Goal: Entertainment & Leisure: Consume media (video, audio)

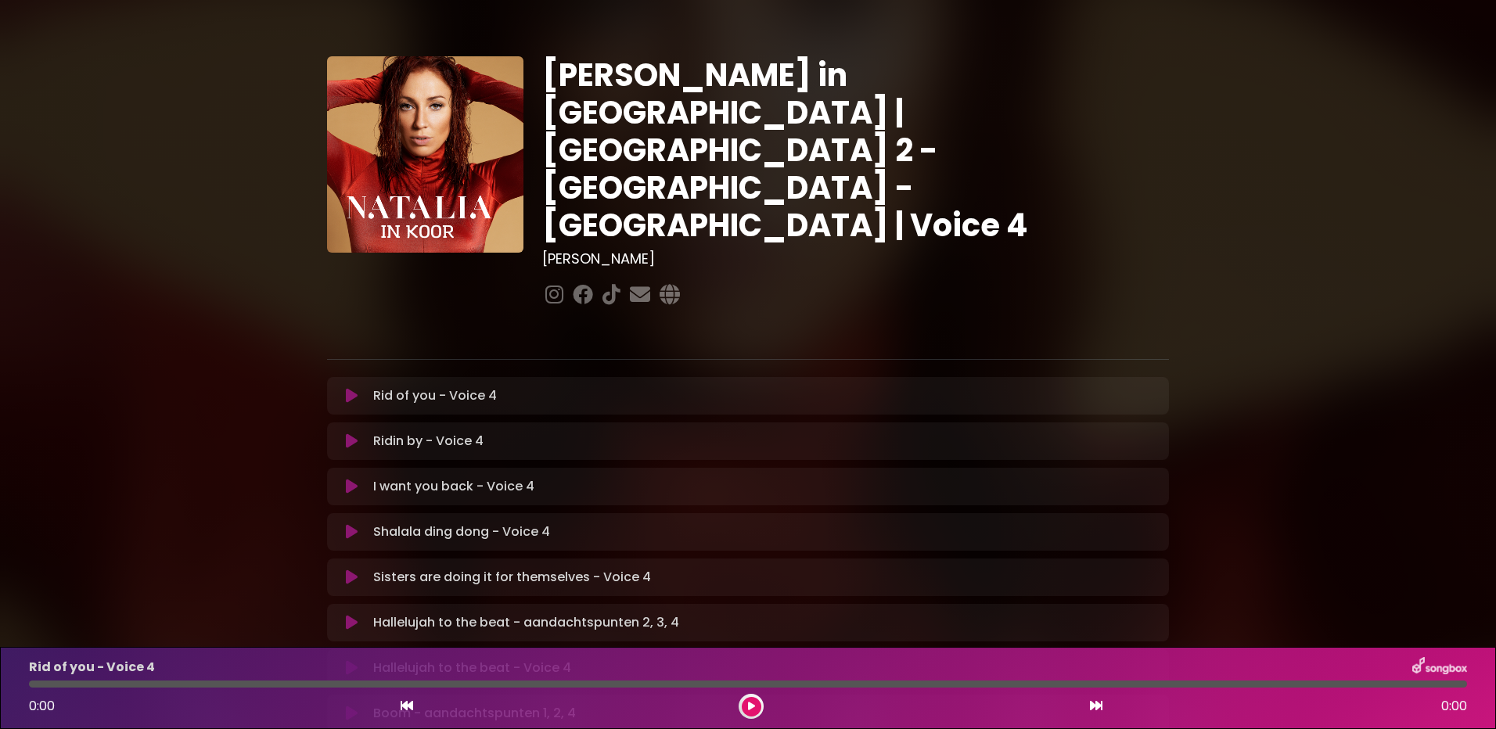
click at [355, 388] on icon at bounding box center [352, 396] width 12 height 16
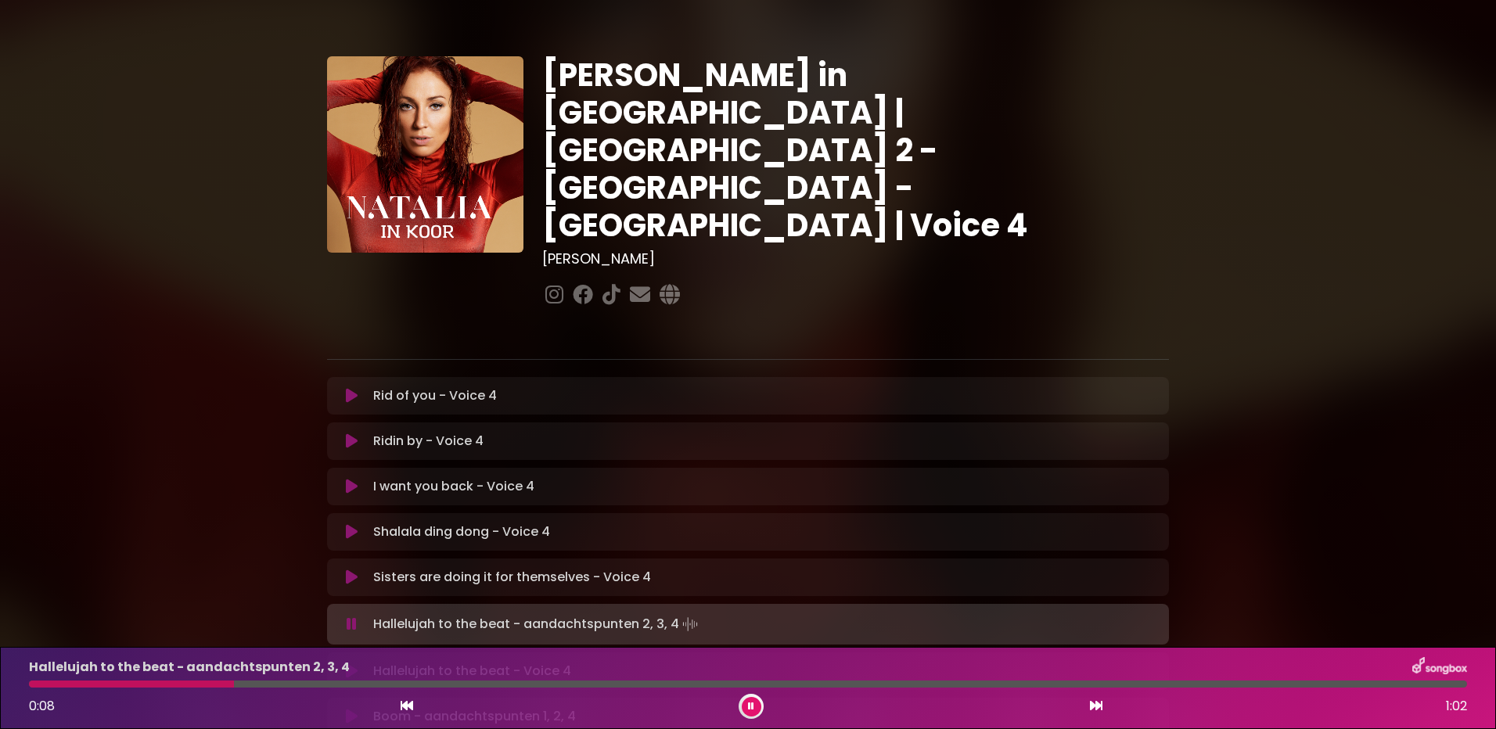
click at [348, 388] on icon at bounding box center [352, 396] width 12 height 16
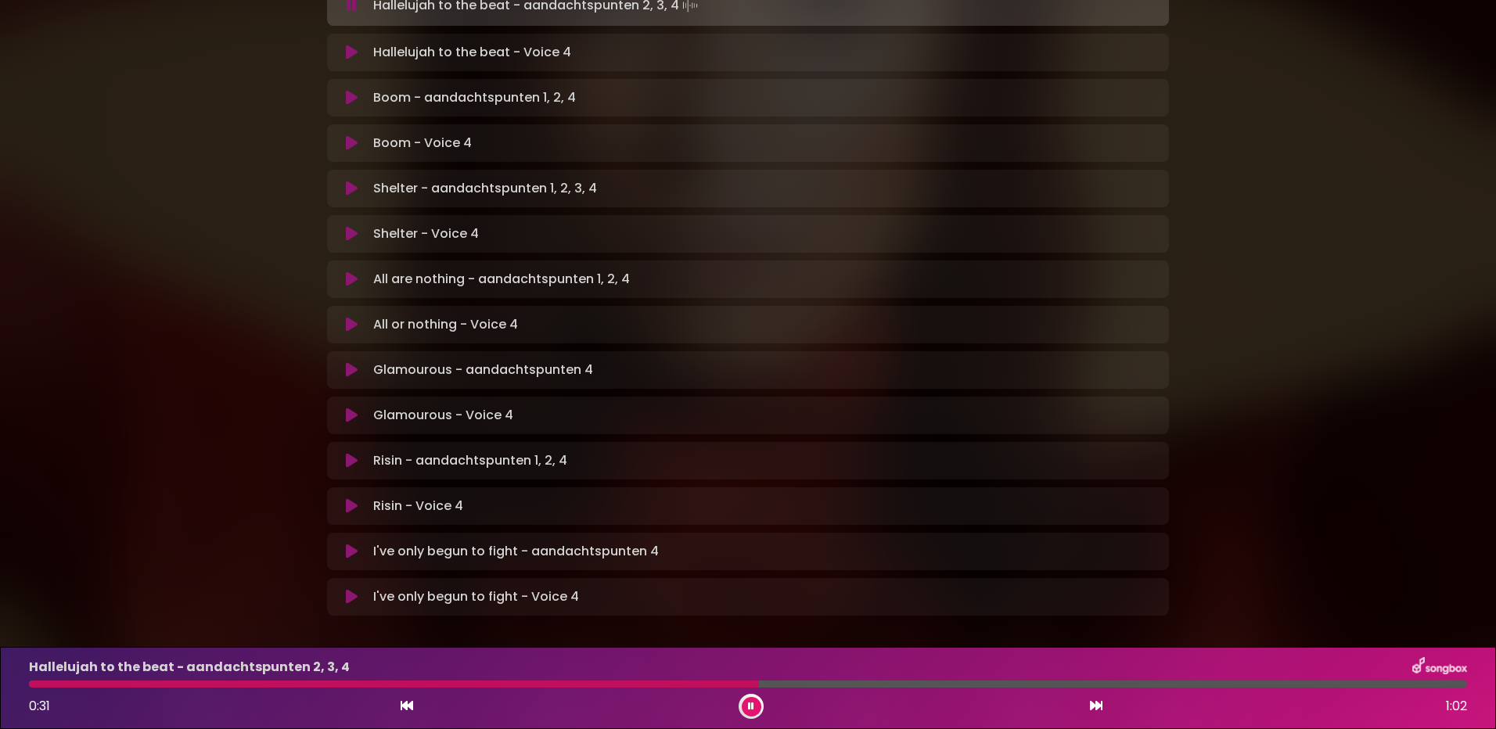
scroll to position [630, 0]
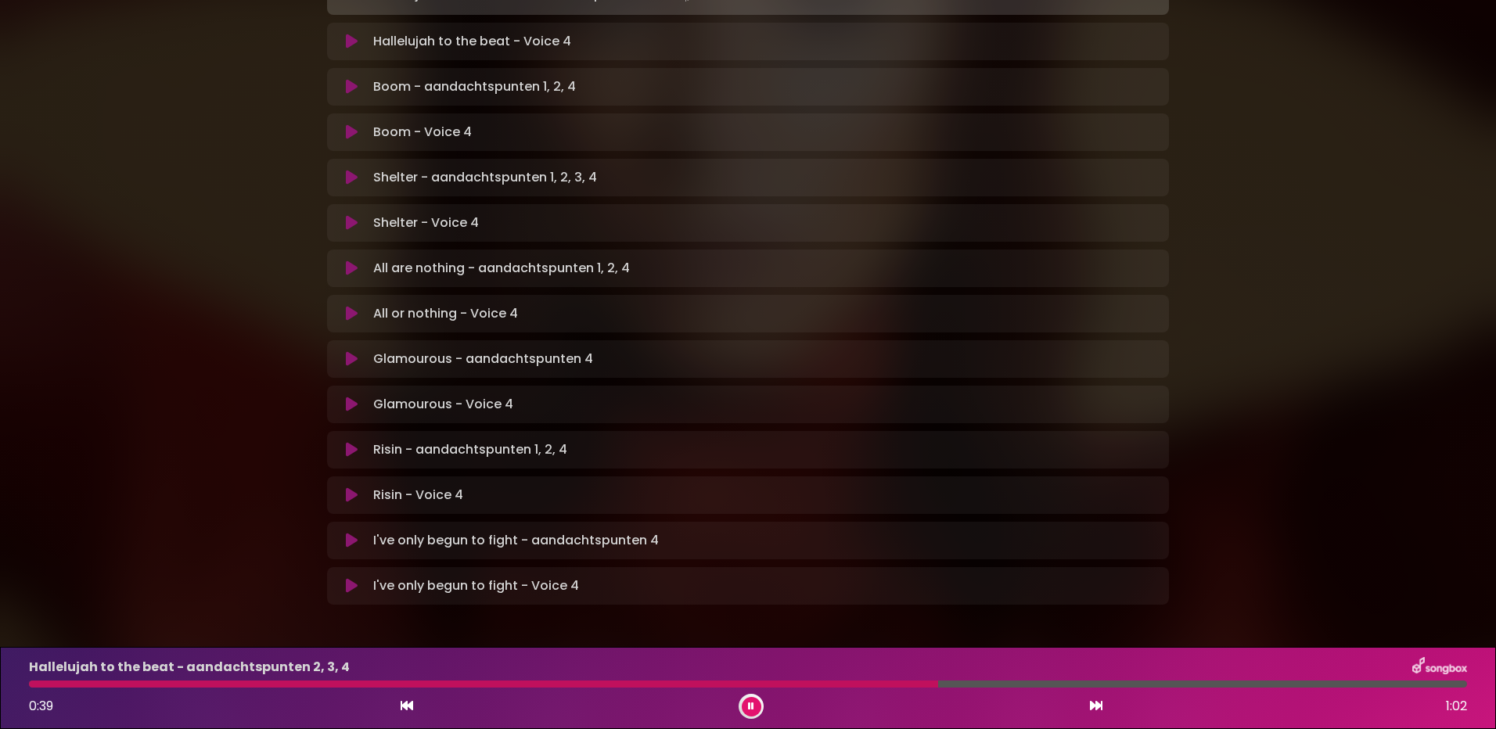
drag, startPoint x: 542, startPoint y: 485, endPoint x: 1061, endPoint y: 457, distance: 519.6
click at [1061, 457] on div "Rid of you - Voice 4 Loading Track... Name" at bounding box center [748, 176] width 842 height 858
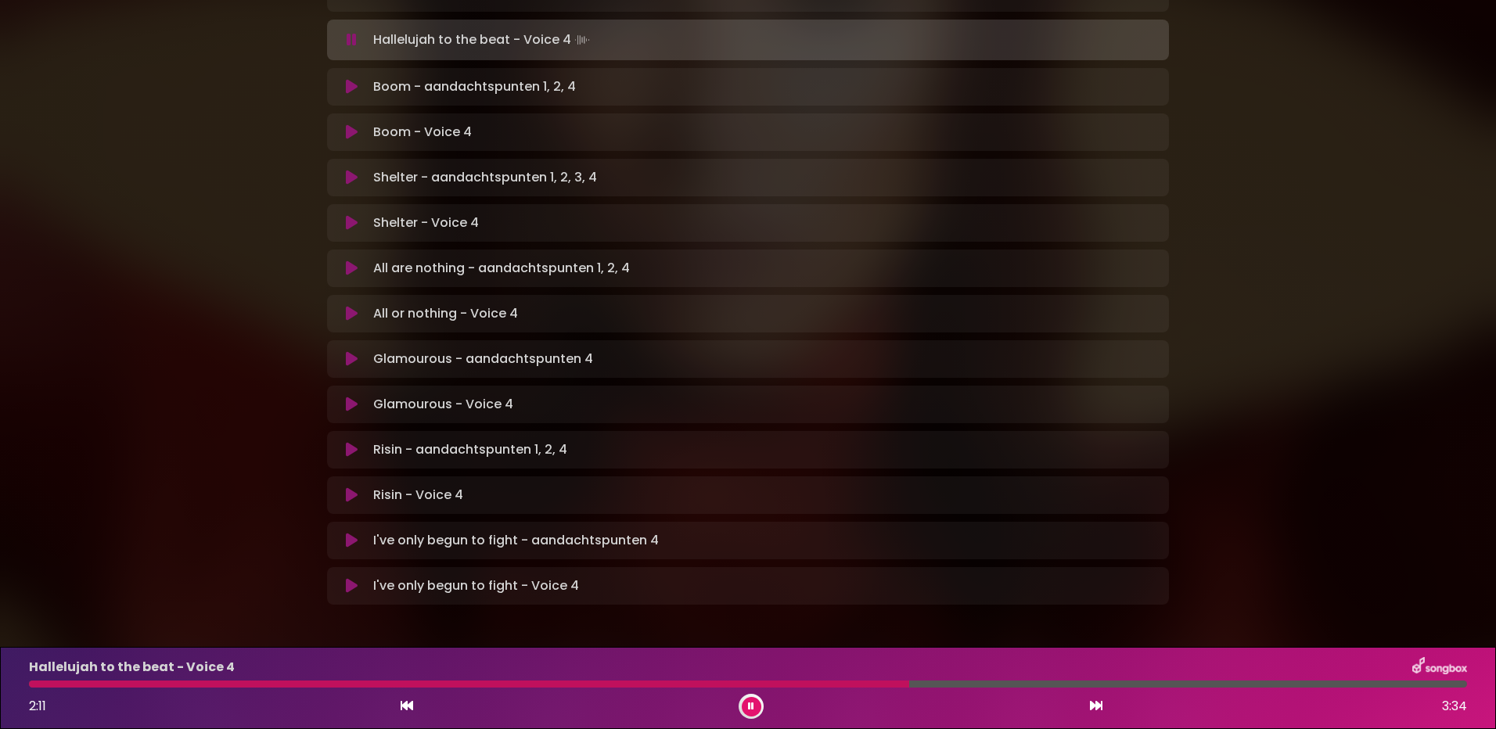
click at [754, 706] on icon at bounding box center [751, 706] width 6 height 9
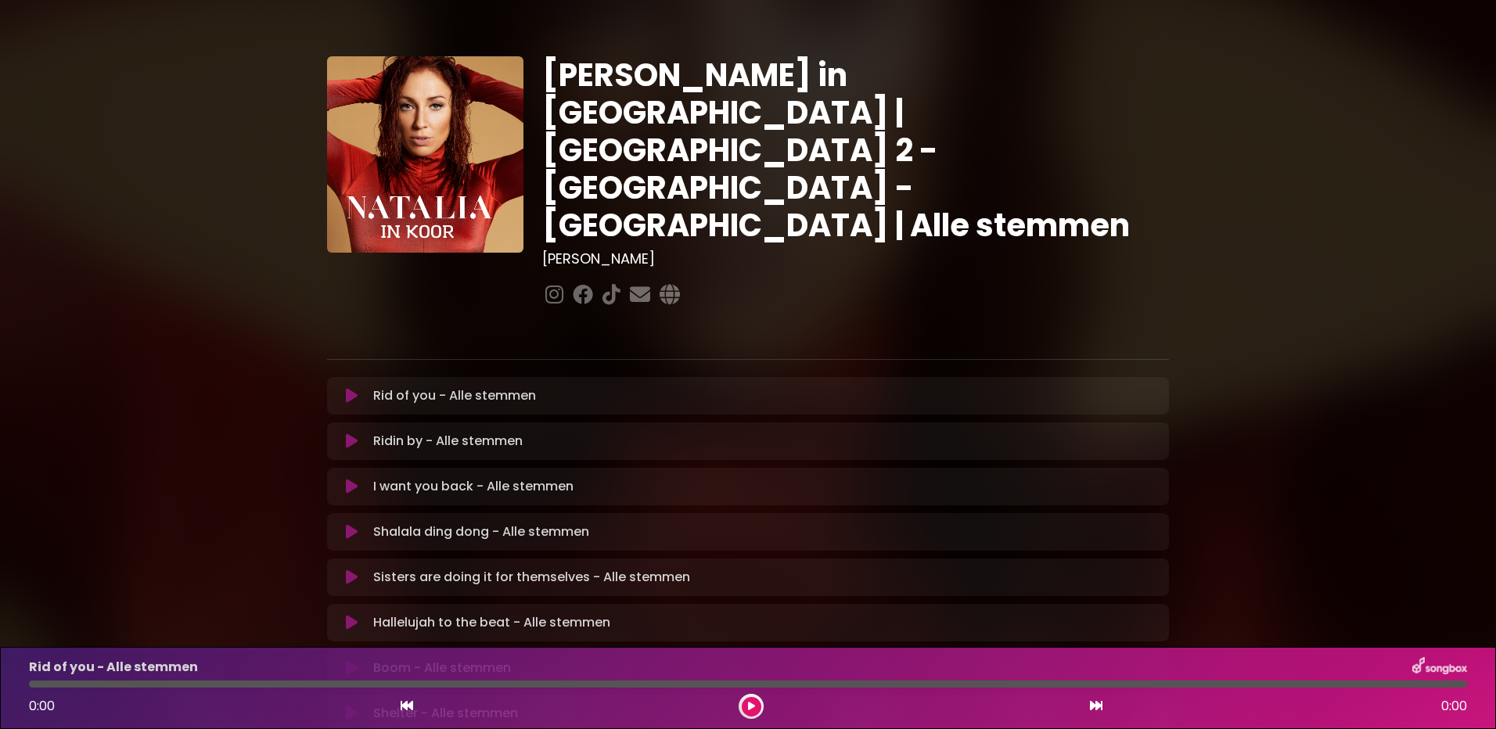
click at [347, 661] on icon at bounding box center [352, 669] width 12 height 16
